Goal: Information Seeking & Learning: Find specific fact

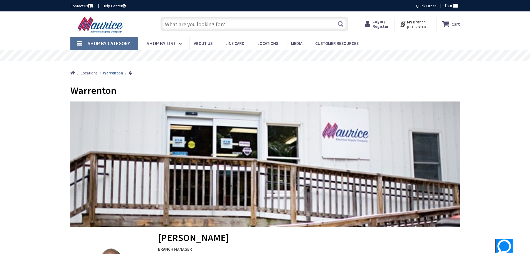
click at [190, 24] on input "text" at bounding box center [255, 24] width 188 height 14
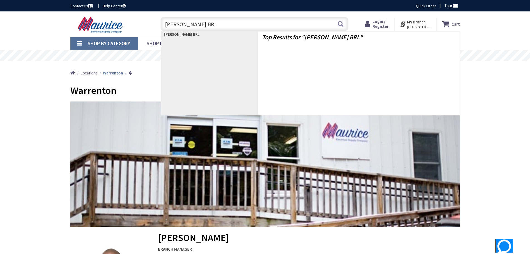
type input "[PERSON_NAME] BRLW"
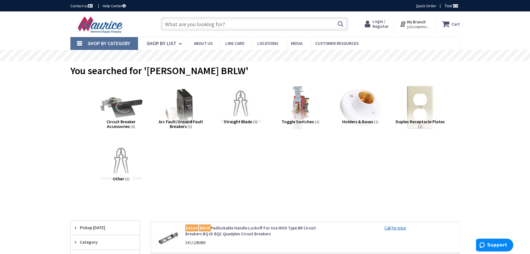
click at [119, 124] on span "Circuit Breaker Accessories" at bounding box center [121, 124] width 29 height 11
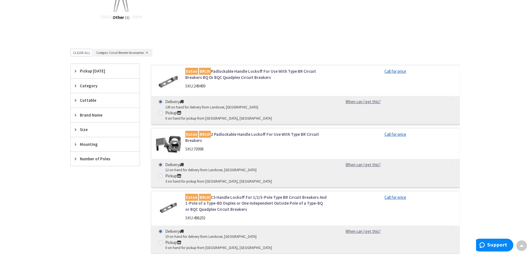
scroll to position [154, 0]
